Goal: Task Accomplishment & Management: Use online tool/utility

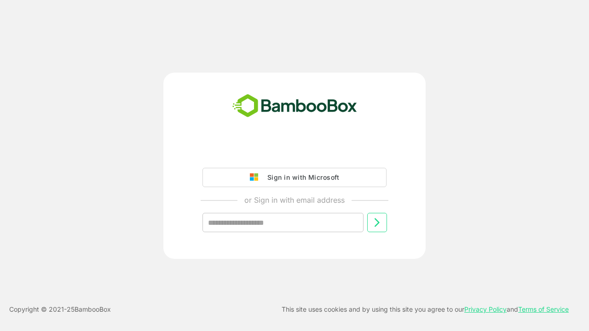
type input "**********"
click at [377, 223] on icon at bounding box center [376, 222] width 11 height 11
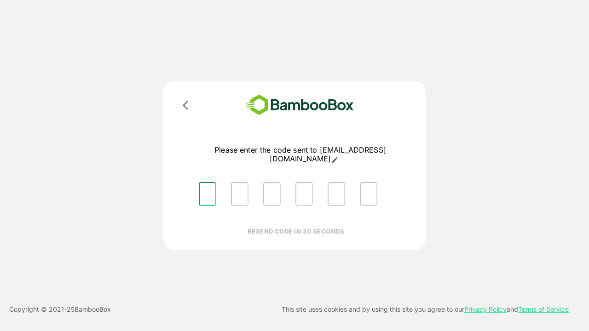
type input "*"
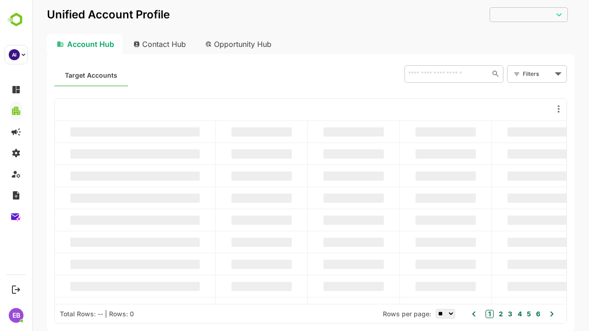
click at [537, 74] on body "Unified Account Profile ​ ​ Account Hub Contact Hub Opportunity Hub Target Acco…" at bounding box center [310, 165] width 557 height 331
